Goal: Check status: Check status

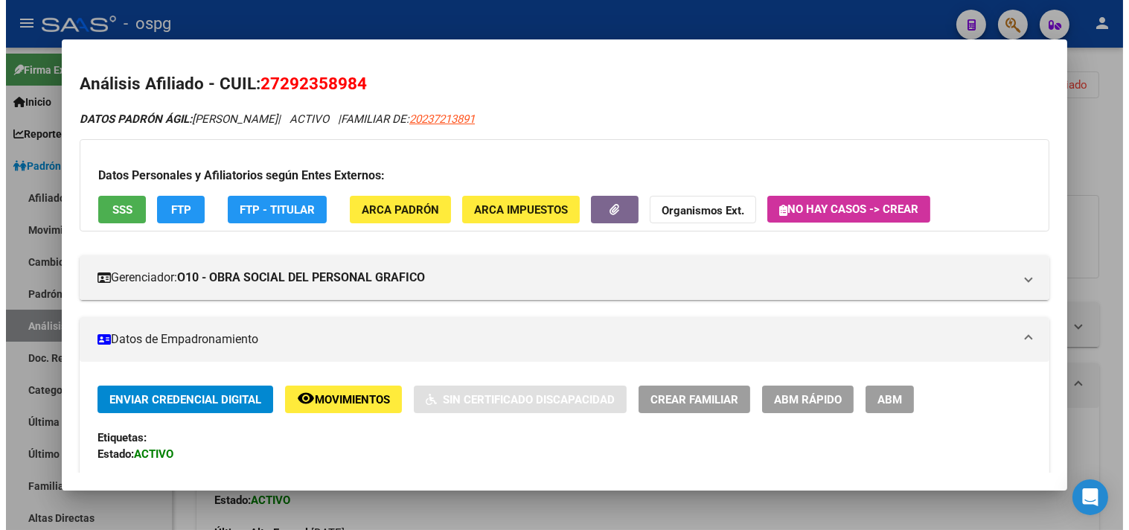
scroll to position [738, 0]
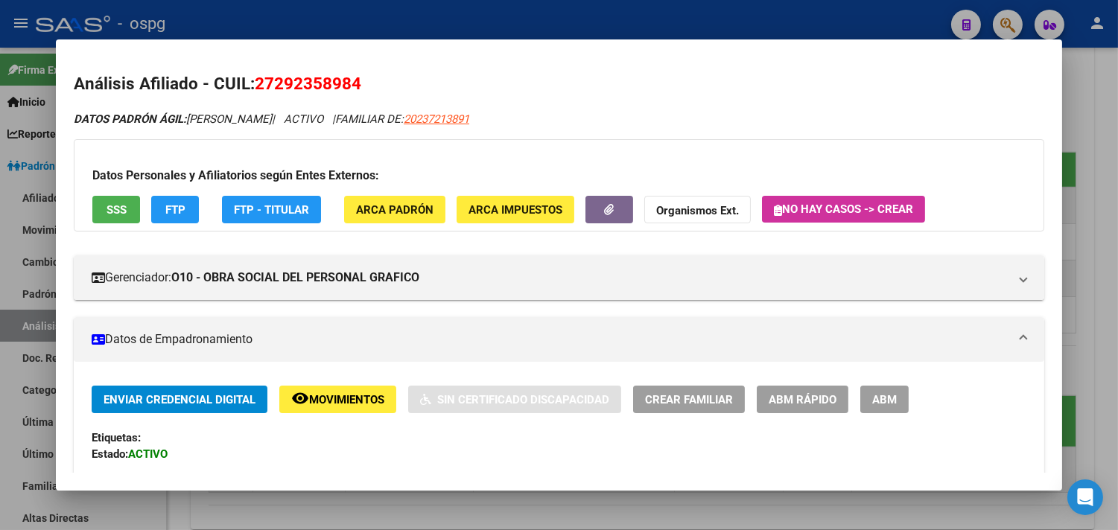
click at [546, 15] on div at bounding box center [559, 265] width 1118 height 530
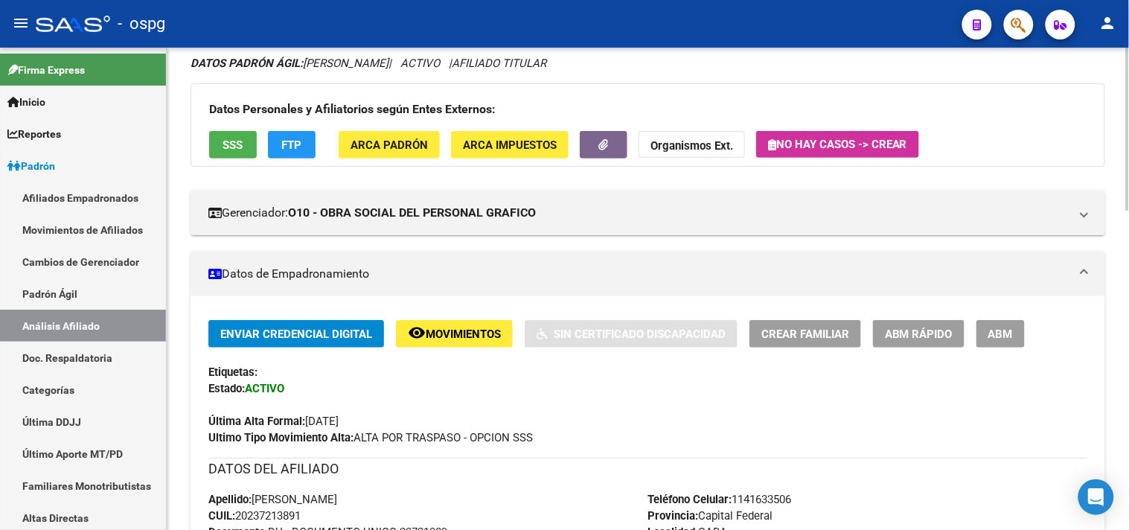
scroll to position [0, 0]
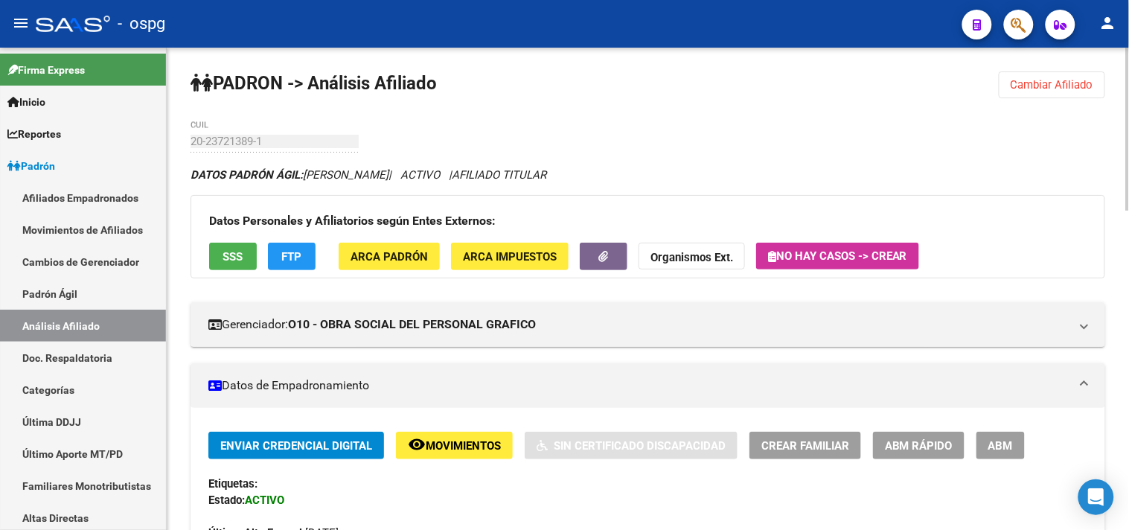
click at [1033, 89] on span "Cambiar Afiliado" at bounding box center [1052, 84] width 83 height 13
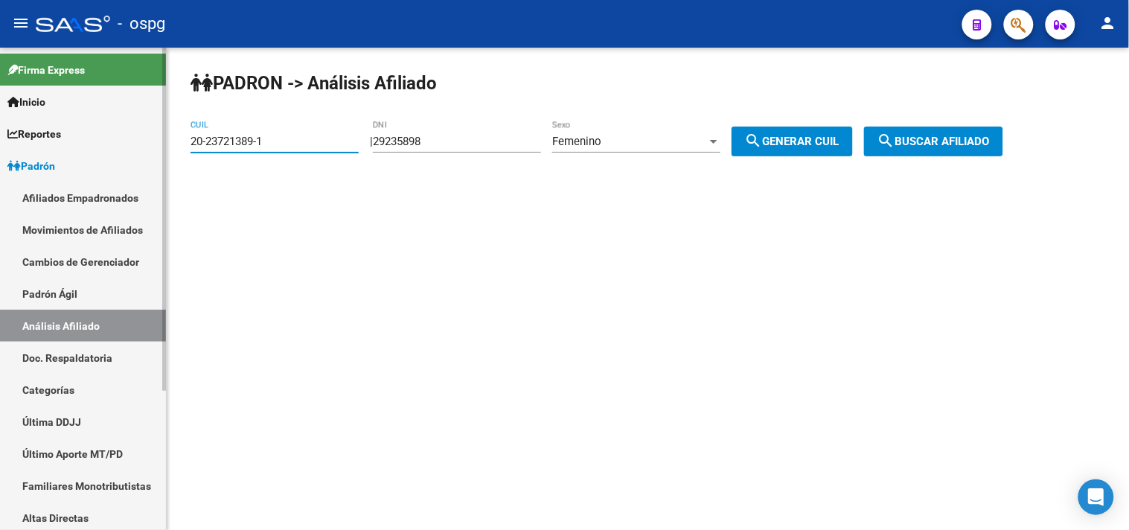
drag, startPoint x: 299, startPoint y: 144, endPoint x: 165, endPoint y: 116, distance: 137.7
click at [161, 156] on mat-sidenav-container "Firma Express Inicio Calendario SSS Instructivos Contacto OS Reportes Ingresos …" at bounding box center [564, 289] width 1129 height 482
paste input "27-32292651-6"
type input "27-32292651-6"
drag, startPoint x: 941, startPoint y: 147, endPoint x: 946, endPoint y: 138, distance: 10.0
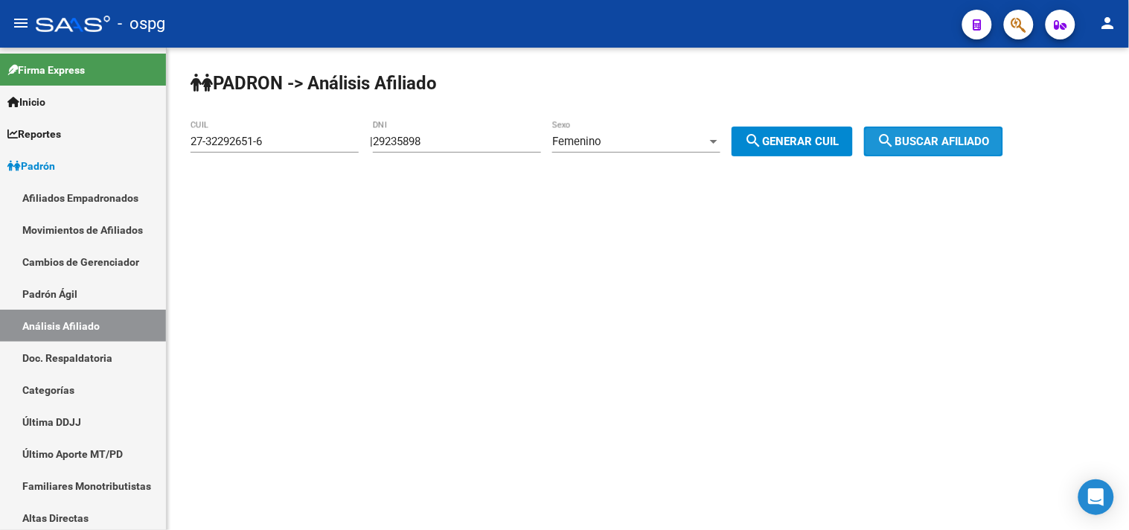
click at [934, 147] on button "search Buscar afiliado" at bounding box center [933, 142] width 139 height 30
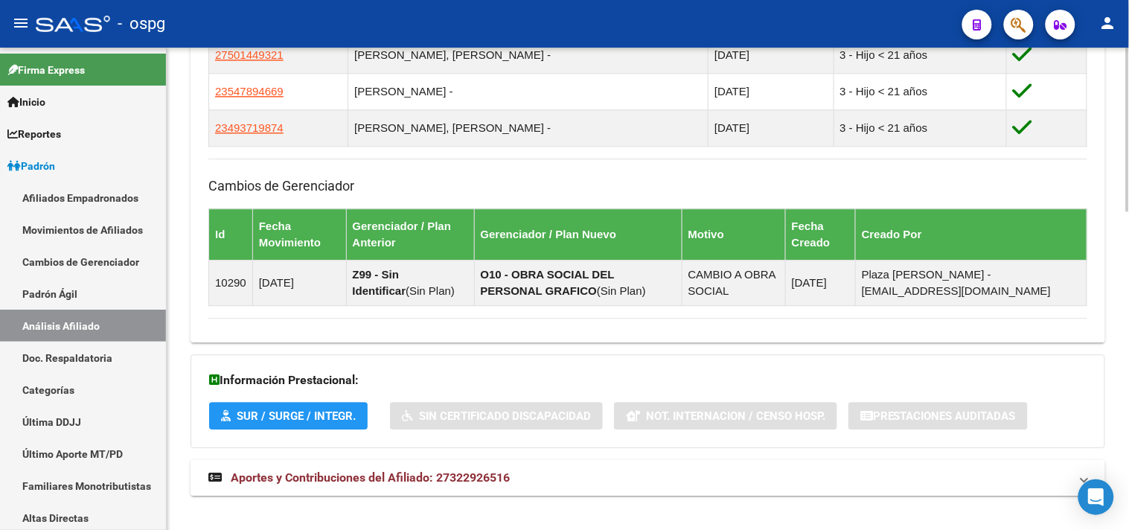
scroll to position [936, 0]
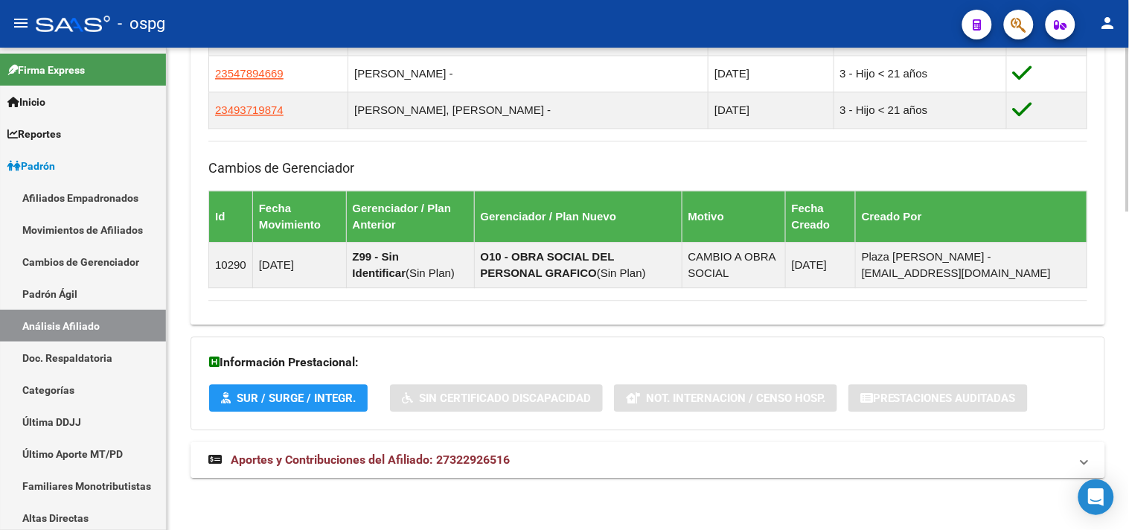
drag, startPoint x: 470, startPoint y: 457, endPoint x: 599, endPoint y: 459, distance: 128.8
click at [471, 458] on span "Aportes y Contribuciones del Afiliado: 27322926516" at bounding box center [370, 460] width 279 height 14
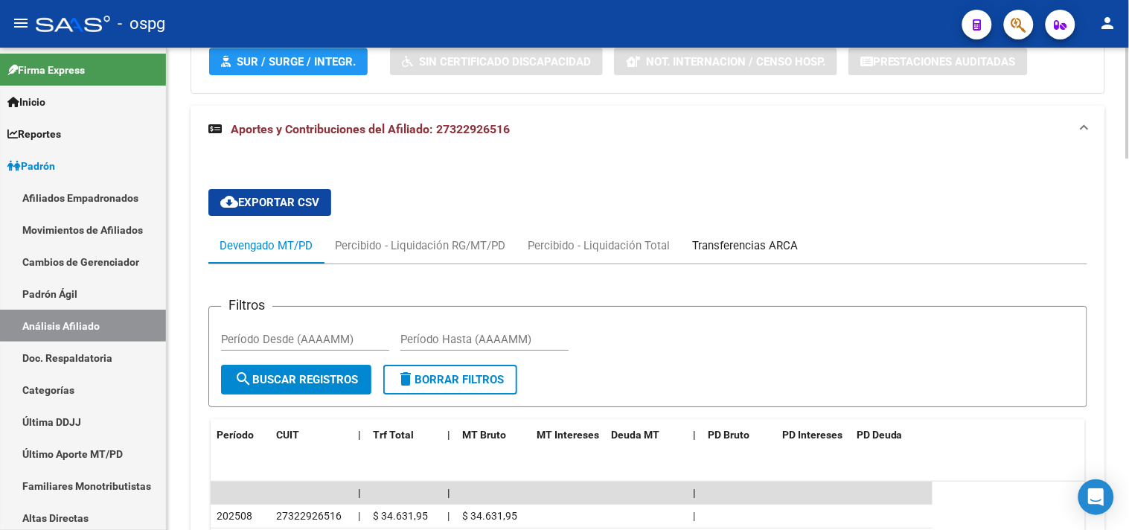
click at [762, 248] on div "Transferencias ARCA" at bounding box center [745, 246] width 106 height 16
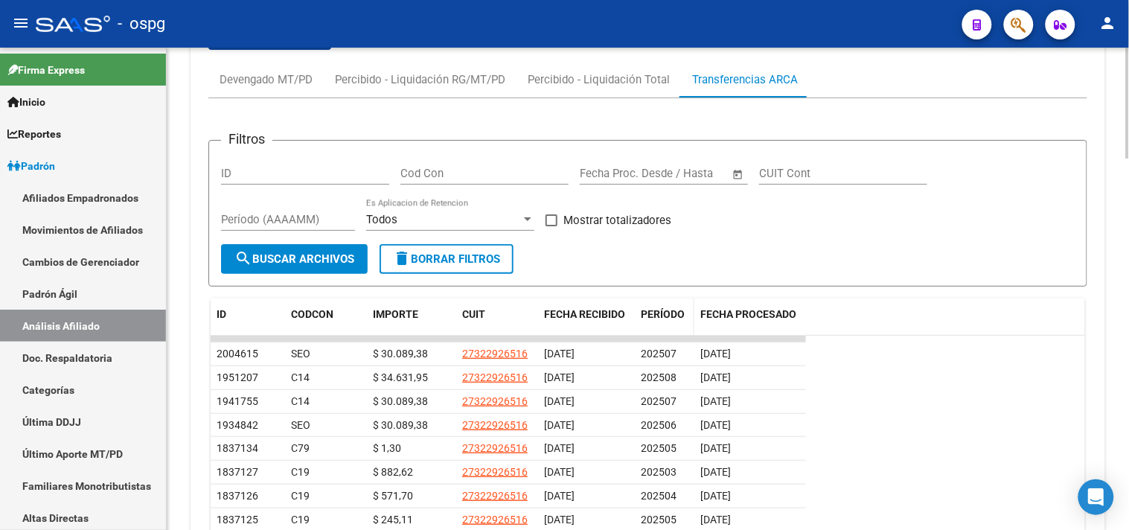
click at [660, 310] on span "PERÍODO" at bounding box center [663, 314] width 44 height 12
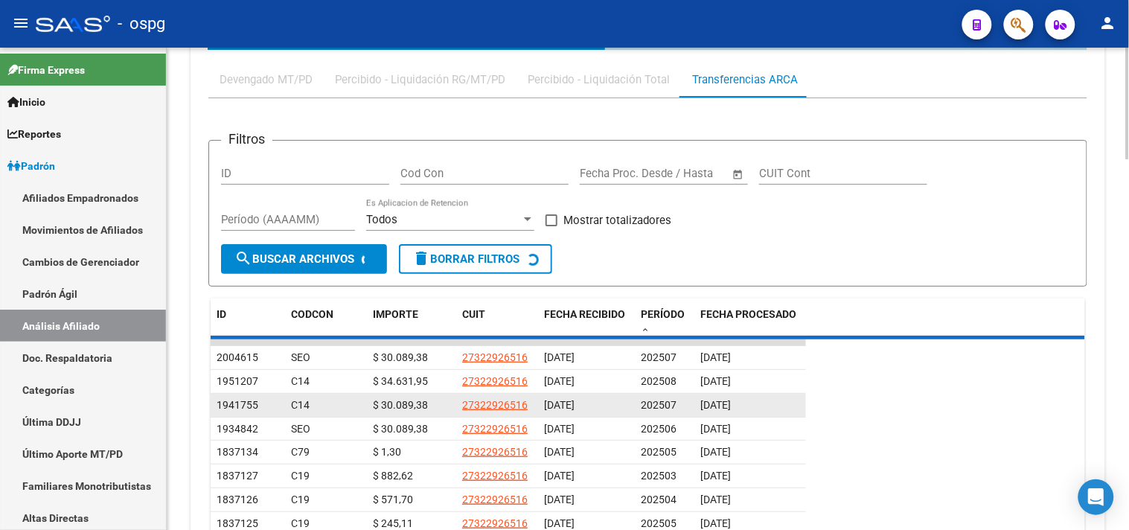
scroll to position [1437, 0]
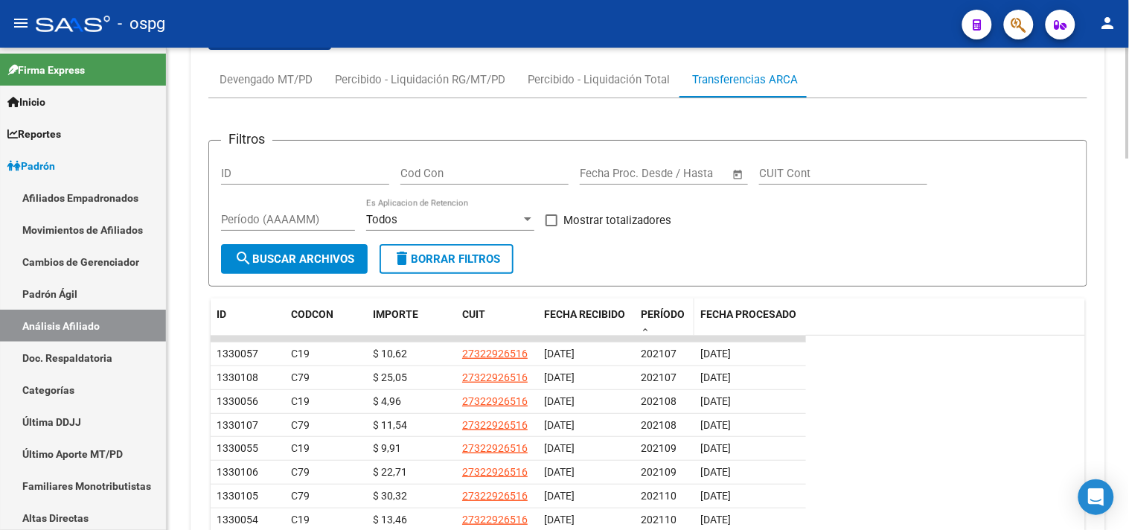
drag, startPoint x: 657, startPoint y: 315, endPoint x: 681, endPoint y: 319, distance: 24.9
click at [659, 314] on span "PERÍODO" at bounding box center [663, 314] width 44 height 12
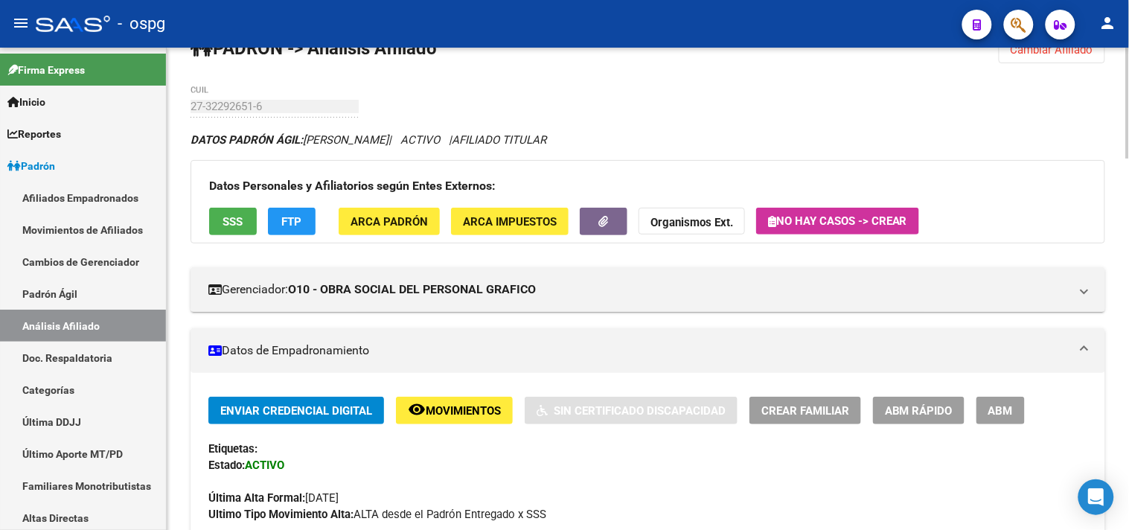
scroll to position [31, 0]
